Goal: Task Accomplishment & Management: Use online tool/utility

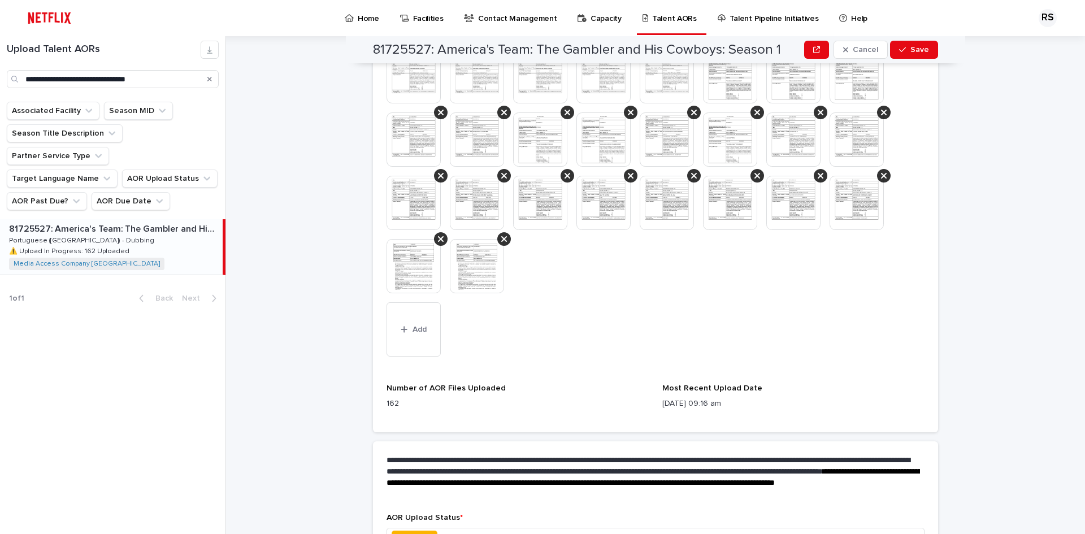
scroll to position [1467, 0]
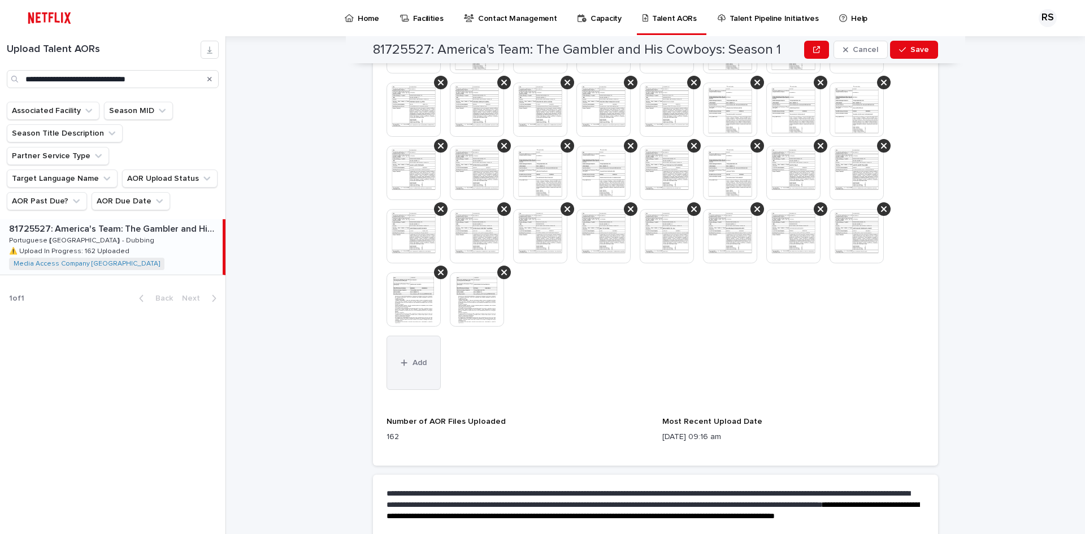
click at [407, 374] on button "Add" at bounding box center [414, 363] width 54 height 54
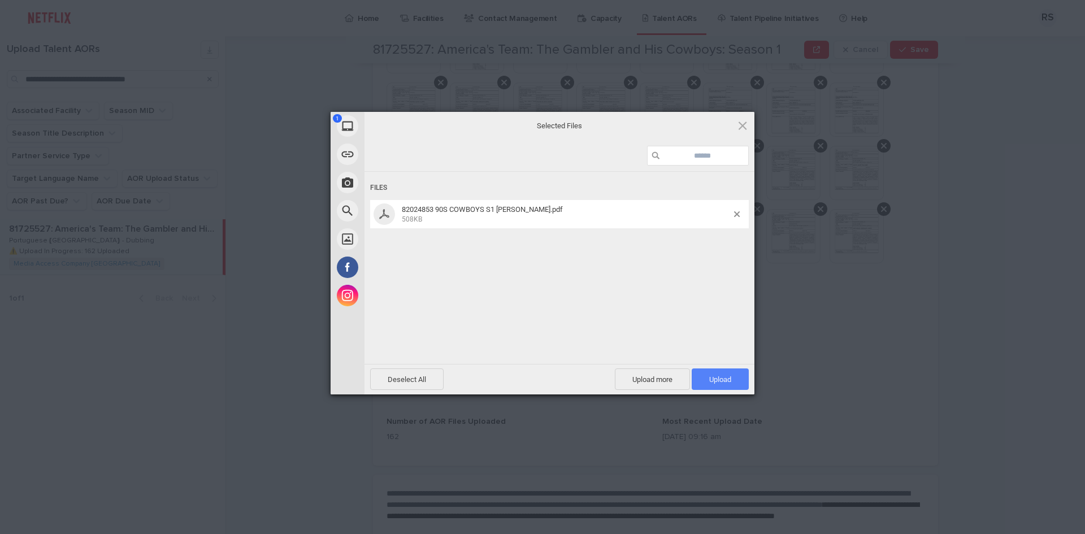
click at [729, 382] on span "Upload 1" at bounding box center [720, 379] width 22 height 8
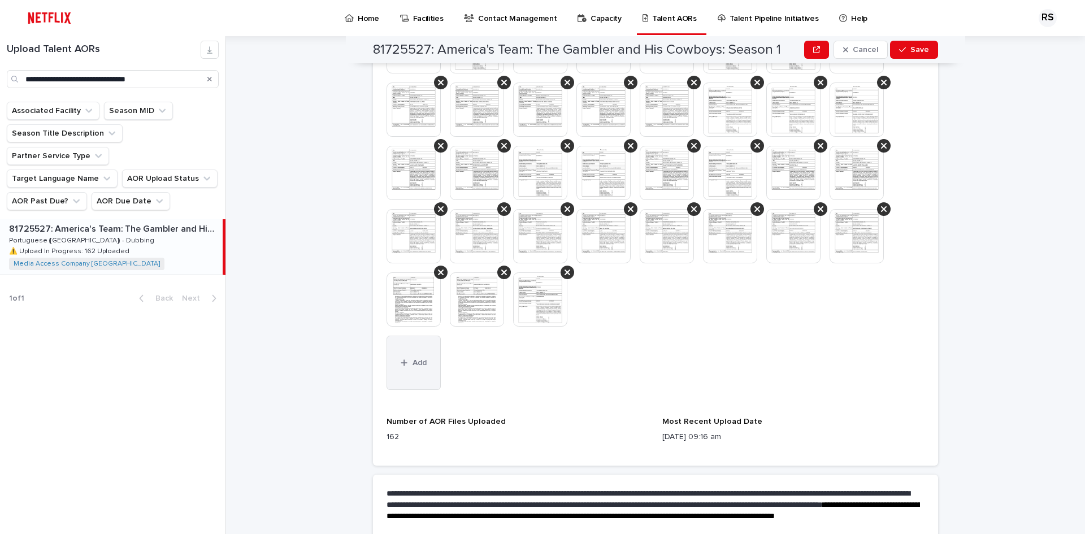
click at [428, 367] on button "Add" at bounding box center [414, 363] width 54 height 54
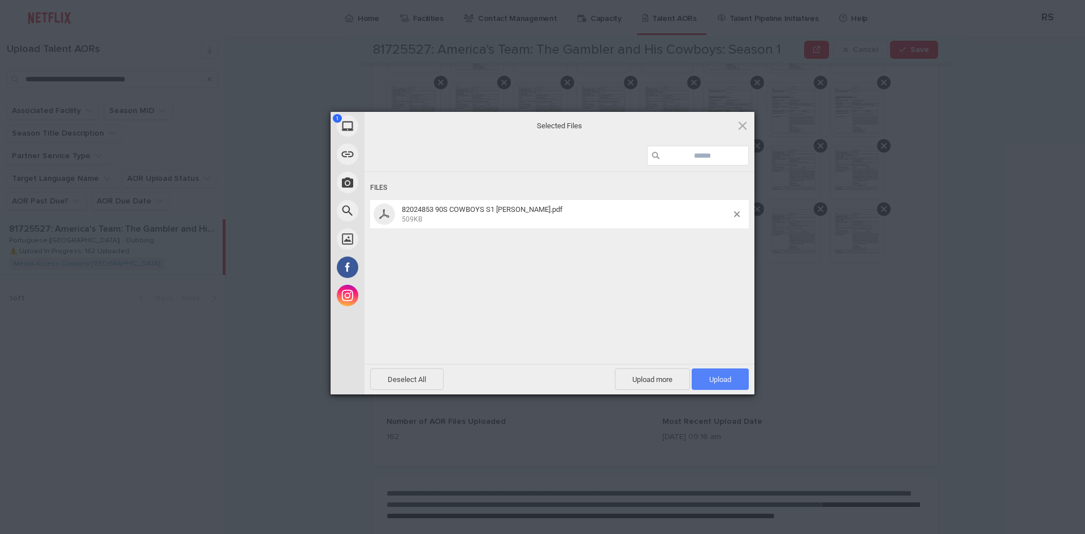
click at [730, 379] on span "Upload 1" at bounding box center [720, 379] width 22 height 8
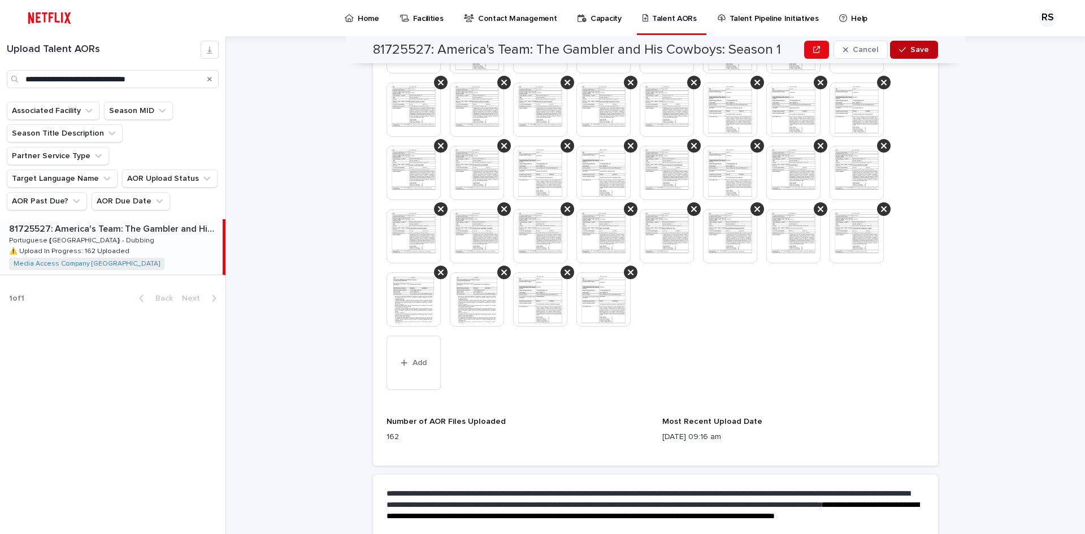
click at [913, 52] on span "Save" at bounding box center [920, 50] width 19 height 8
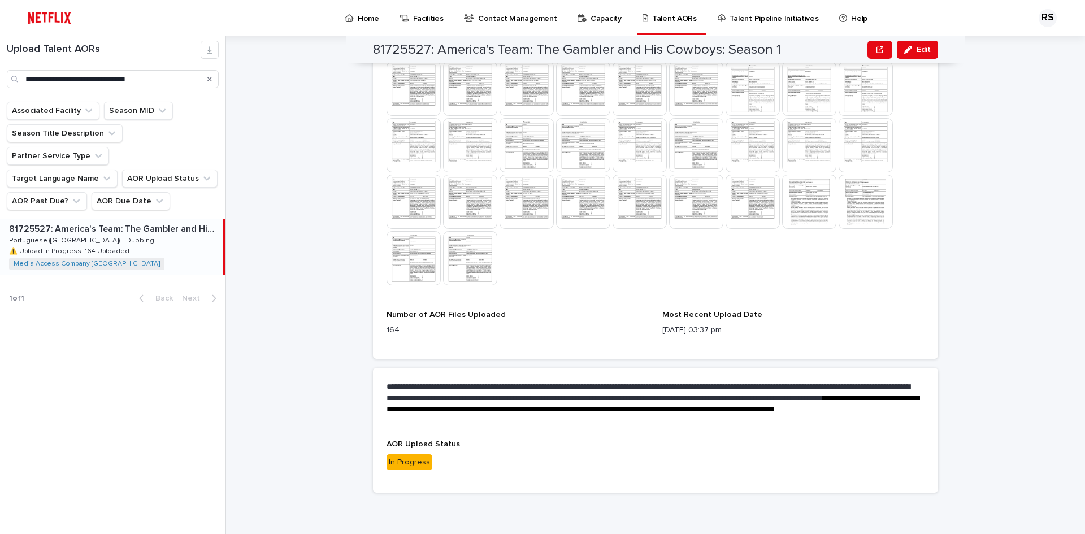
scroll to position [1259, 0]
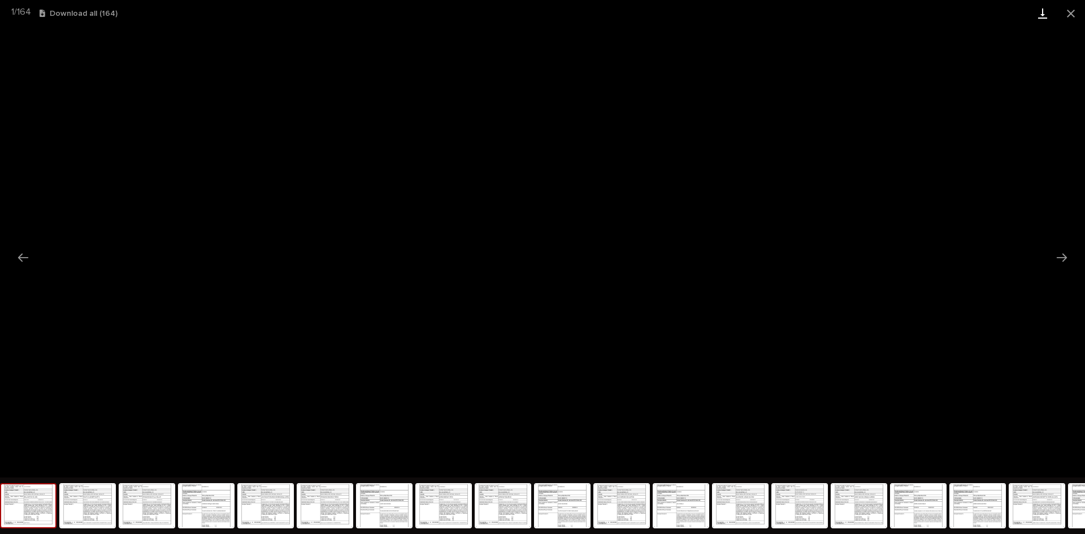
drag, startPoint x: 1067, startPoint y: 10, endPoint x: 1046, endPoint y: 21, distance: 23.3
click at [1066, 11] on button "Close gallery" at bounding box center [1071, 13] width 28 height 27
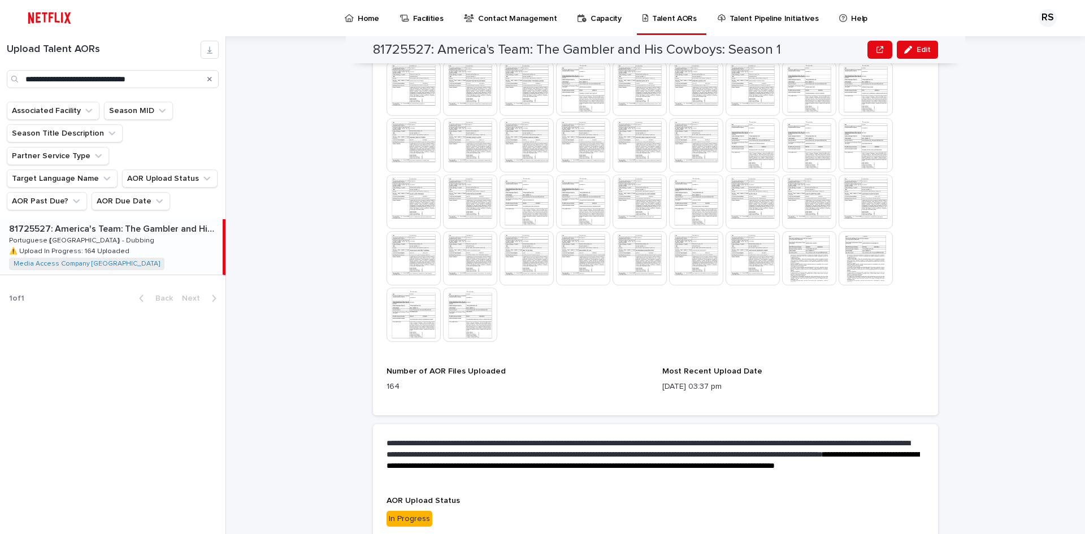
scroll to position [1090, 0]
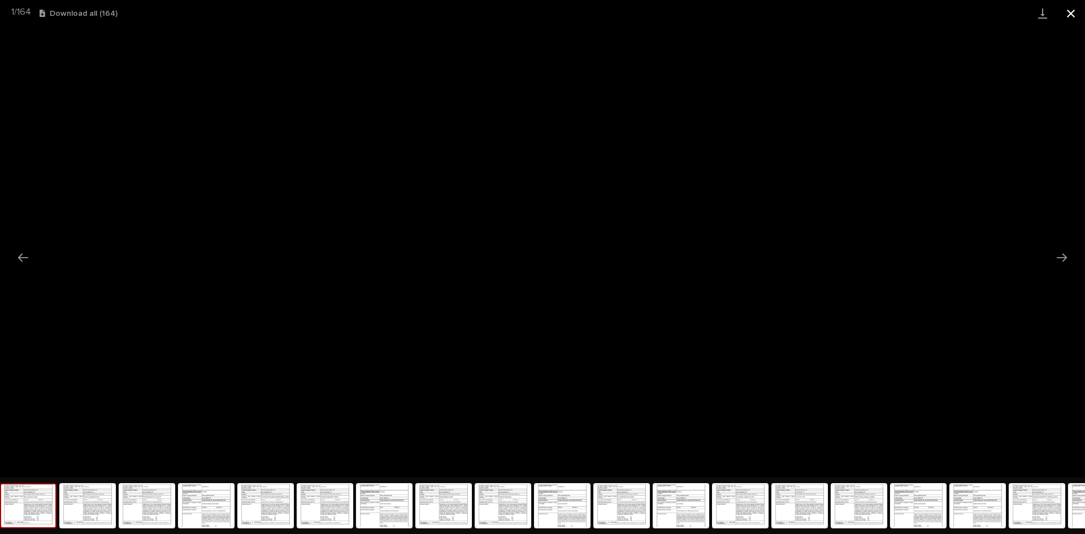
click at [1071, 15] on button "Close gallery" at bounding box center [1071, 13] width 28 height 27
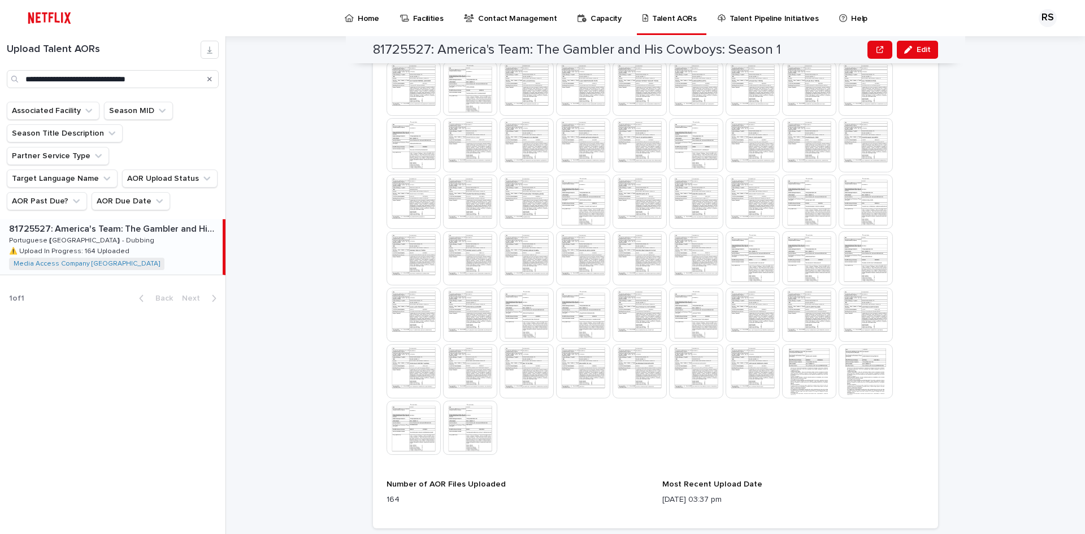
click at [947, 428] on div "81725527: America's Team: The Gambler and His Cowboys: Season 1 Edit 81725527: …" at bounding box center [663, 285] width 846 height 498
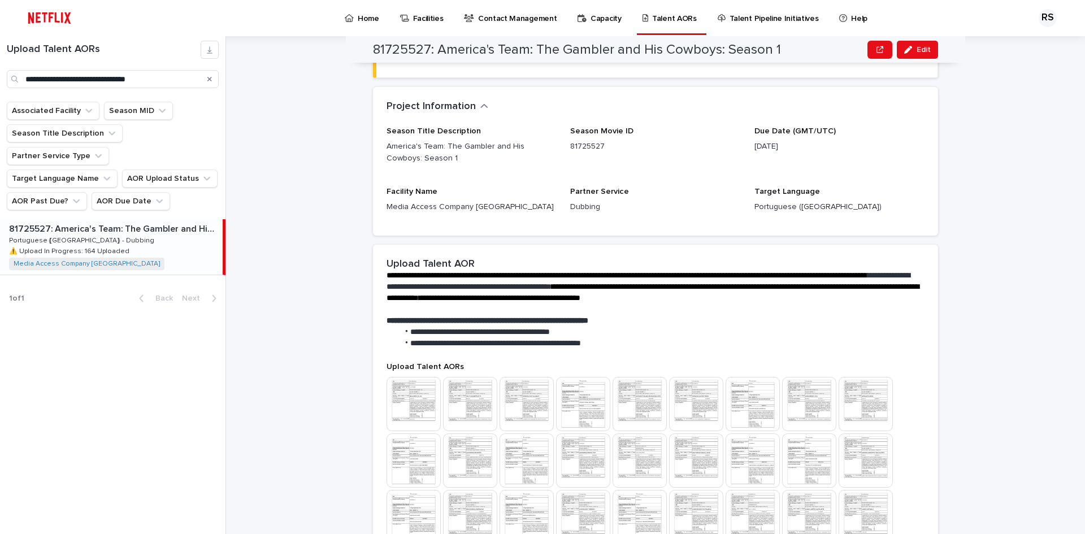
scroll to position [0, 0]
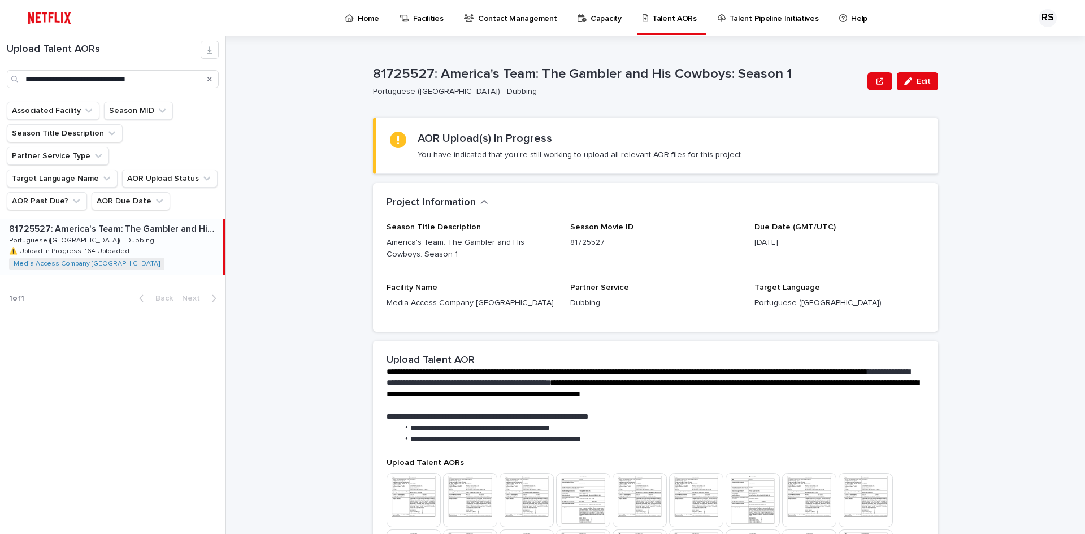
click at [1003, 262] on div "81725527: America's Team: The Gambler and His Cowboys: Season 1 Edit 81725527: …" at bounding box center [663, 285] width 846 height 498
click at [345, 218] on div "81725527: America's Team: The Gambler and His Cowboys: Season 1 Edit 81725527: …" at bounding box center [663, 285] width 846 height 498
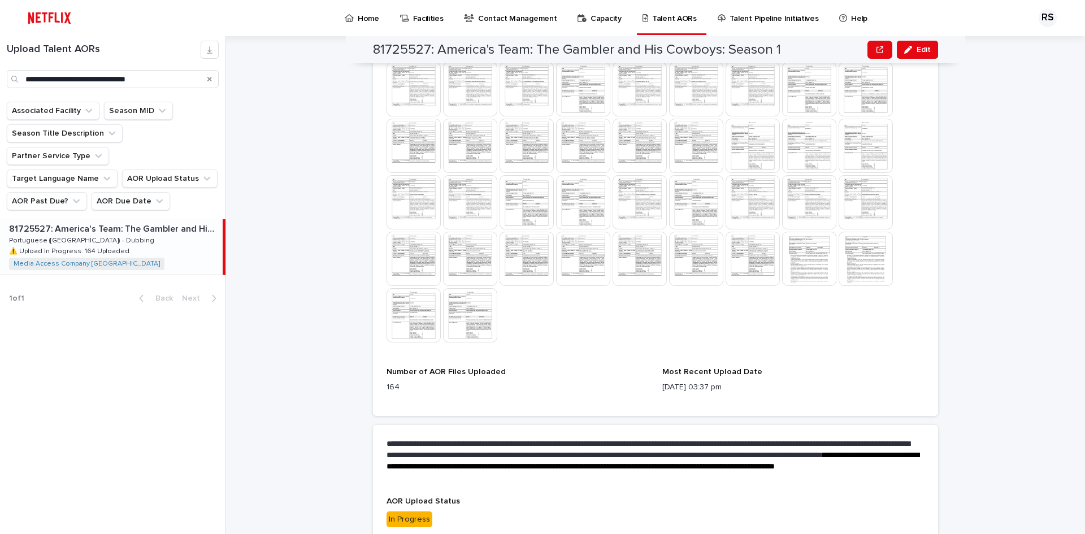
scroll to position [1259, 0]
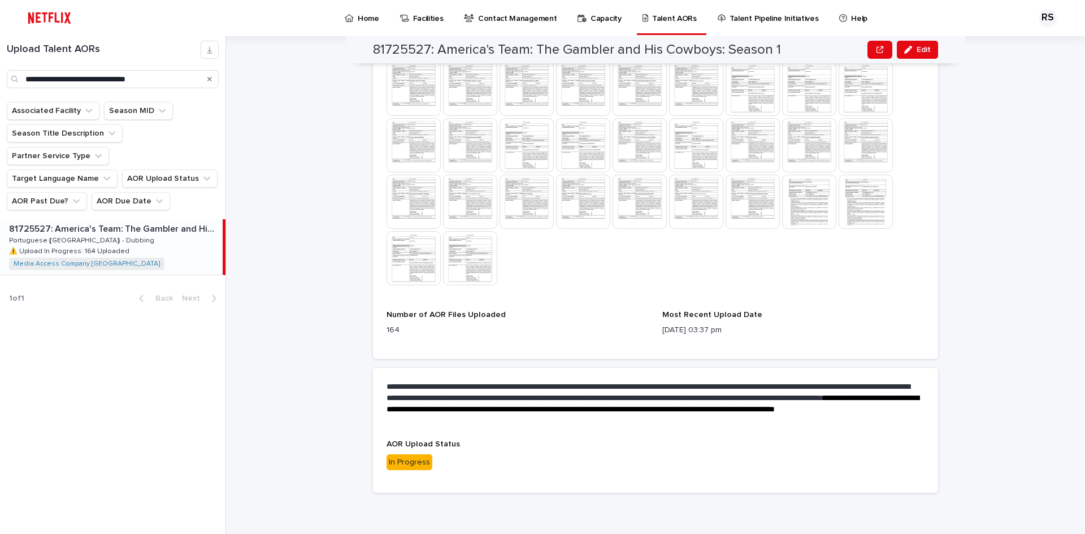
click at [470, 256] on img at bounding box center [470, 258] width 54 height 54
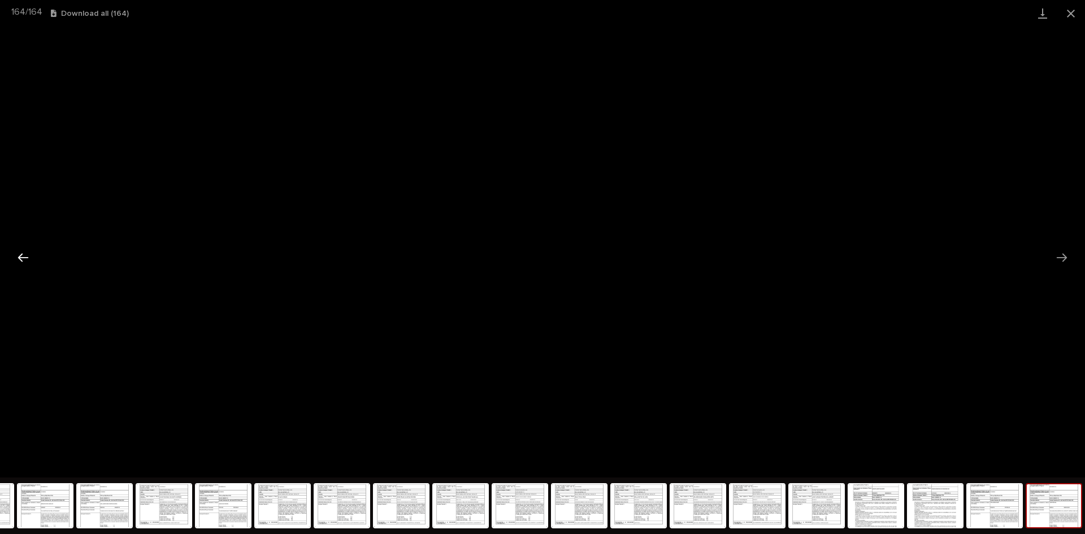
click at [19, 259] on button "Previous slide" at bounding box center [23, 257] width 24 height 22
click at [1070, 14] on button "Close gallery" at bounding box center [1071, 13] width 28 height 27
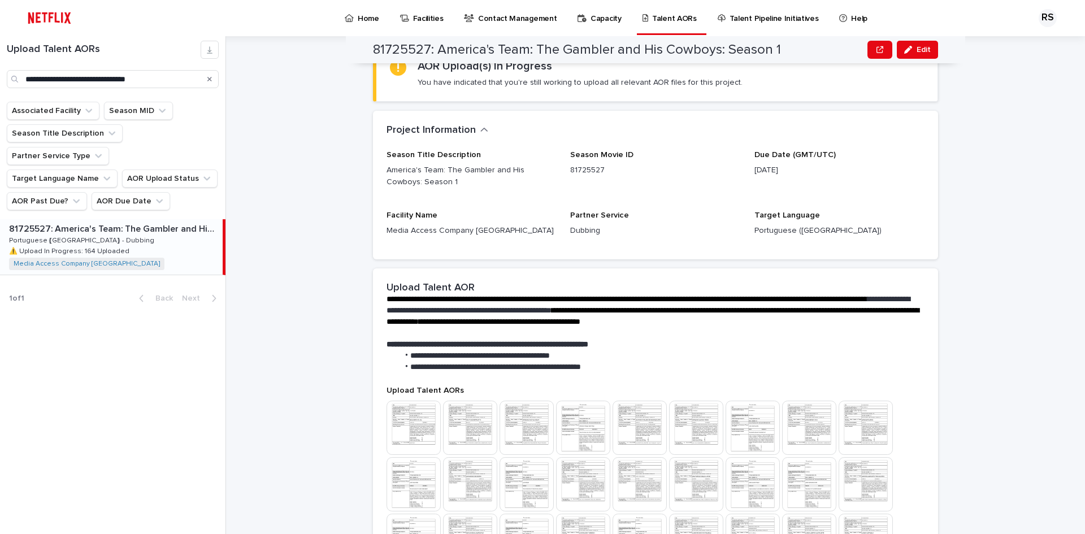
scroll to position [0, 0]
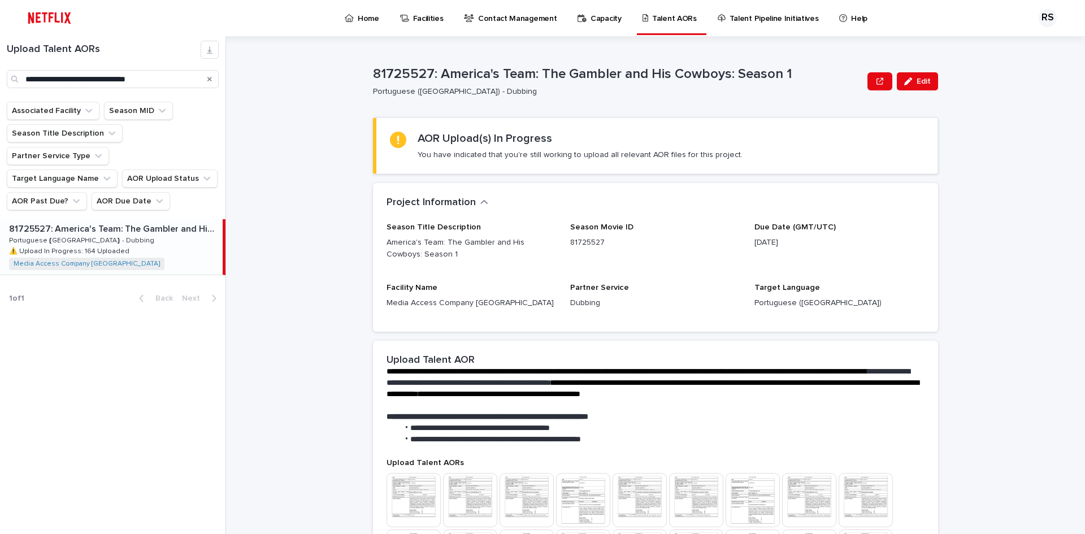
click at [652, 261] on span "Season Movie ID 81725527" at bounding box center [655, 246] width 170 height 47
click at [802, 251] on div "Due Date (GMT/UTC) 2025-08-16" at bounding box center [840, 240] width 170 height 35
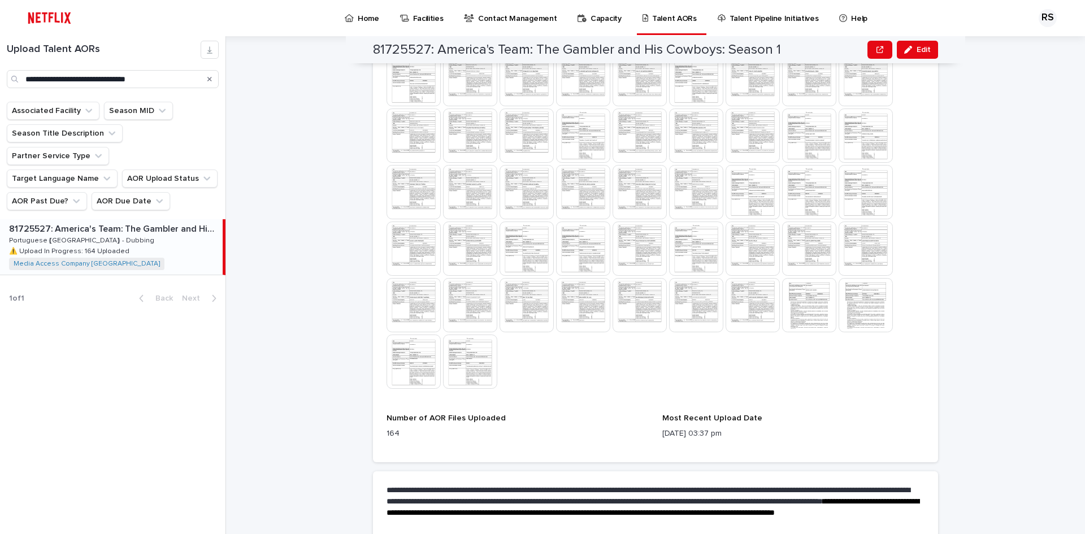
scroll to position [1259, 0]
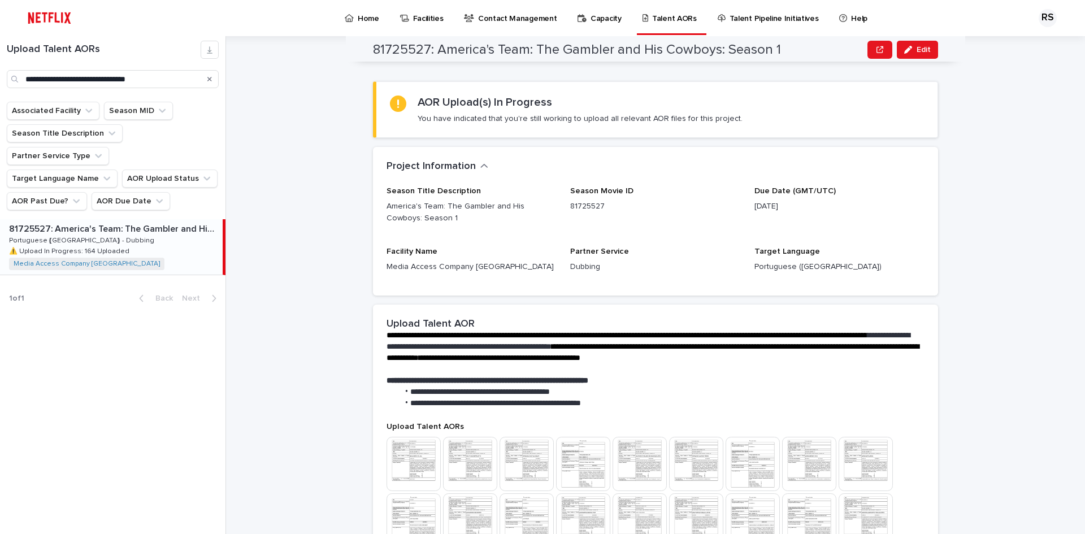
scroll to position [0, 0]
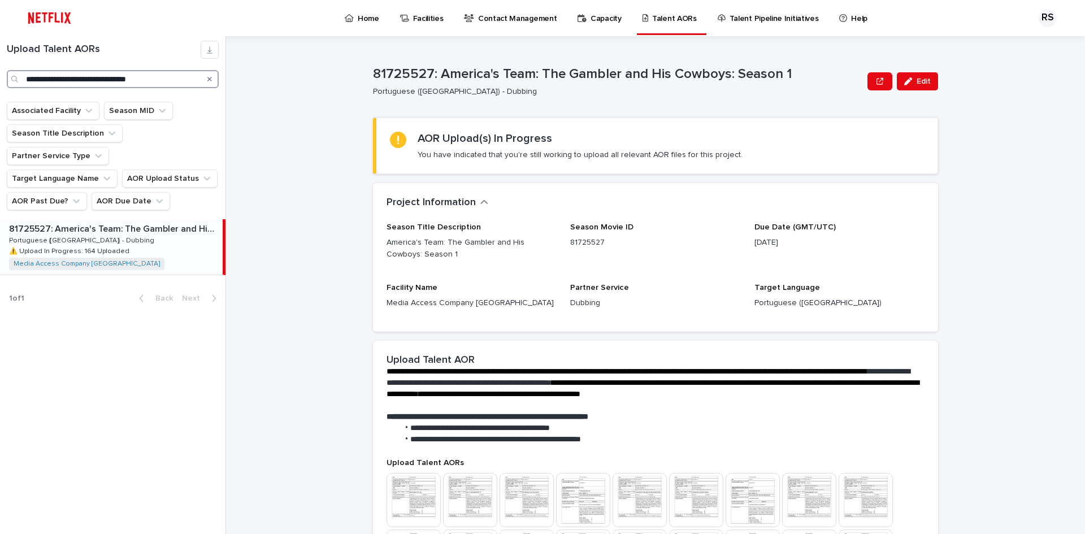
click at [179, 80] on input "**********" at bounding box center [113, 79] width 212 height 18
